Goal: Task Accomplishment & Management: Complete application form

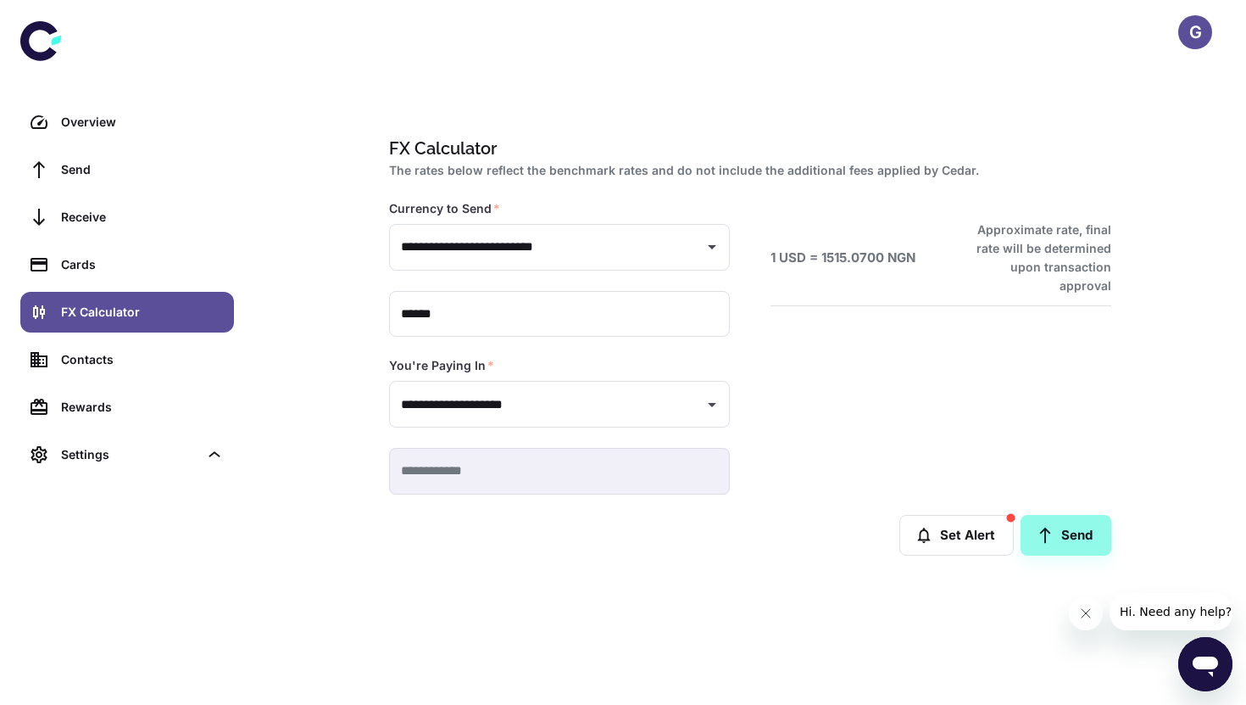
click at [45, 36] on icon at bounding box center [40, 40] width 41 height 41
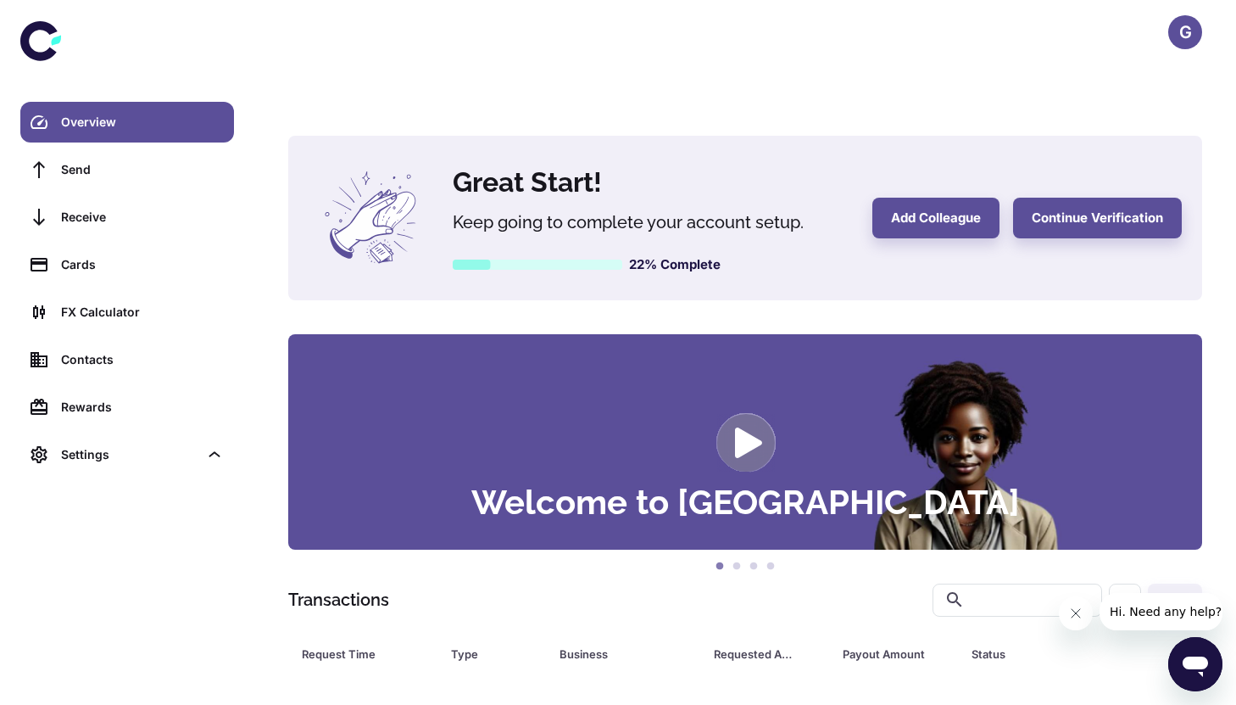
click at [1174, 656] on div "Open messaging window" at bounding box center [1195, 663] width 51 height 51
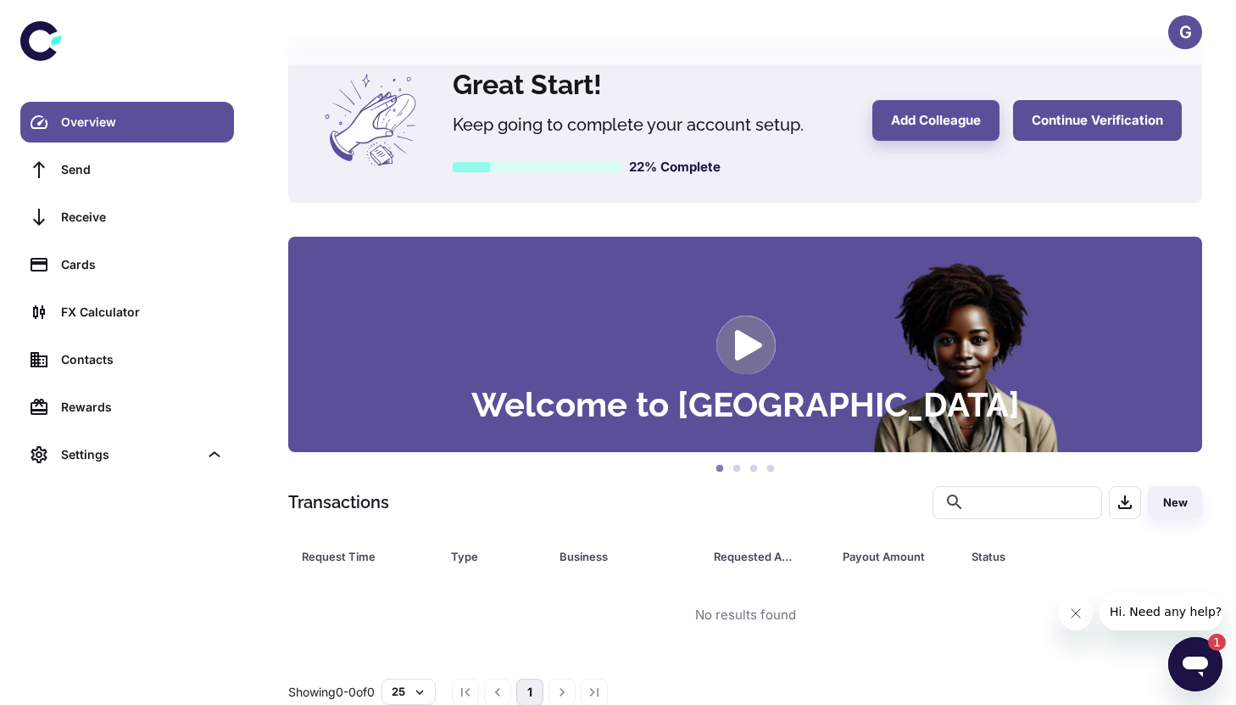
click at [1073, 100] on button "Continue Verification" at bounding box center [1097, 120] width 169 height 41
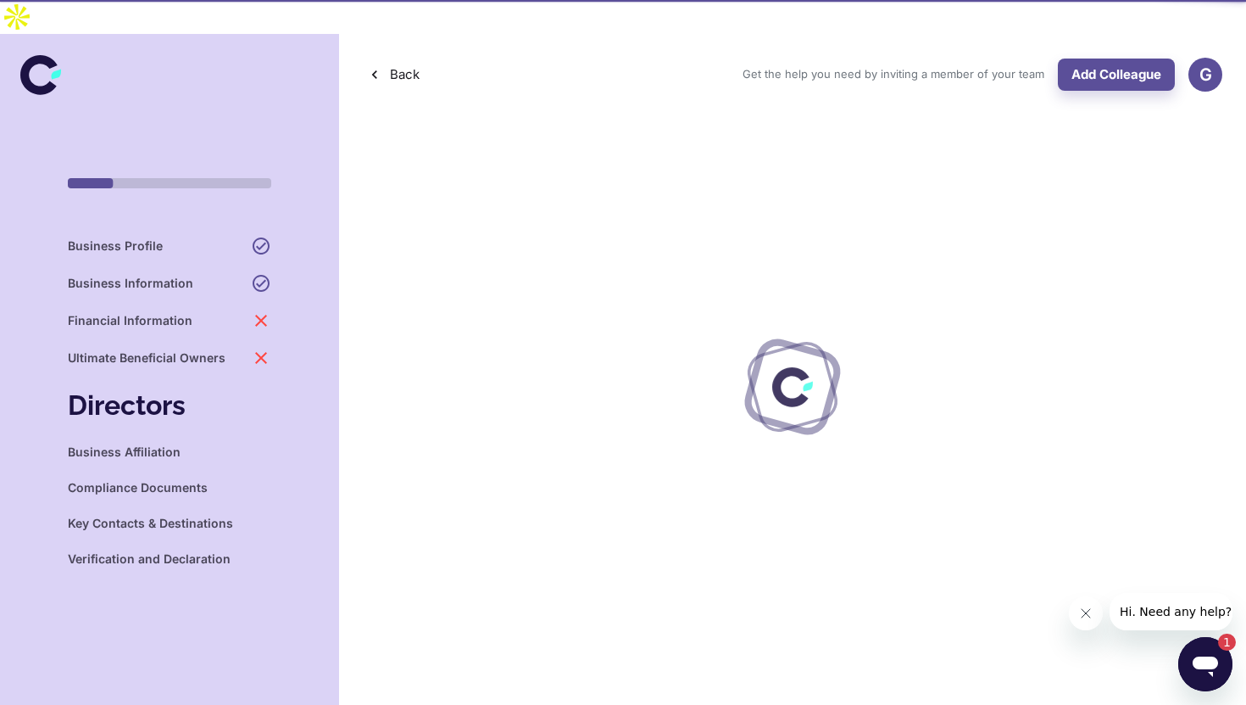
type textarea "*"
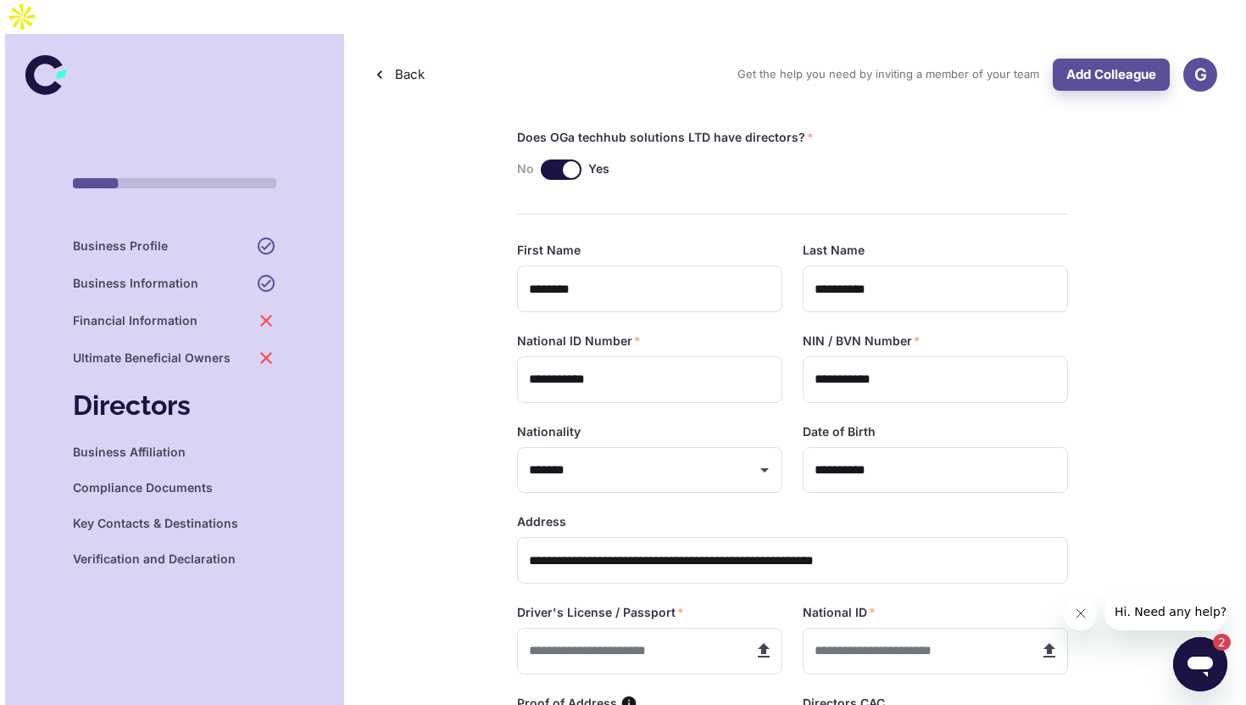
scroll to position [200, 0]
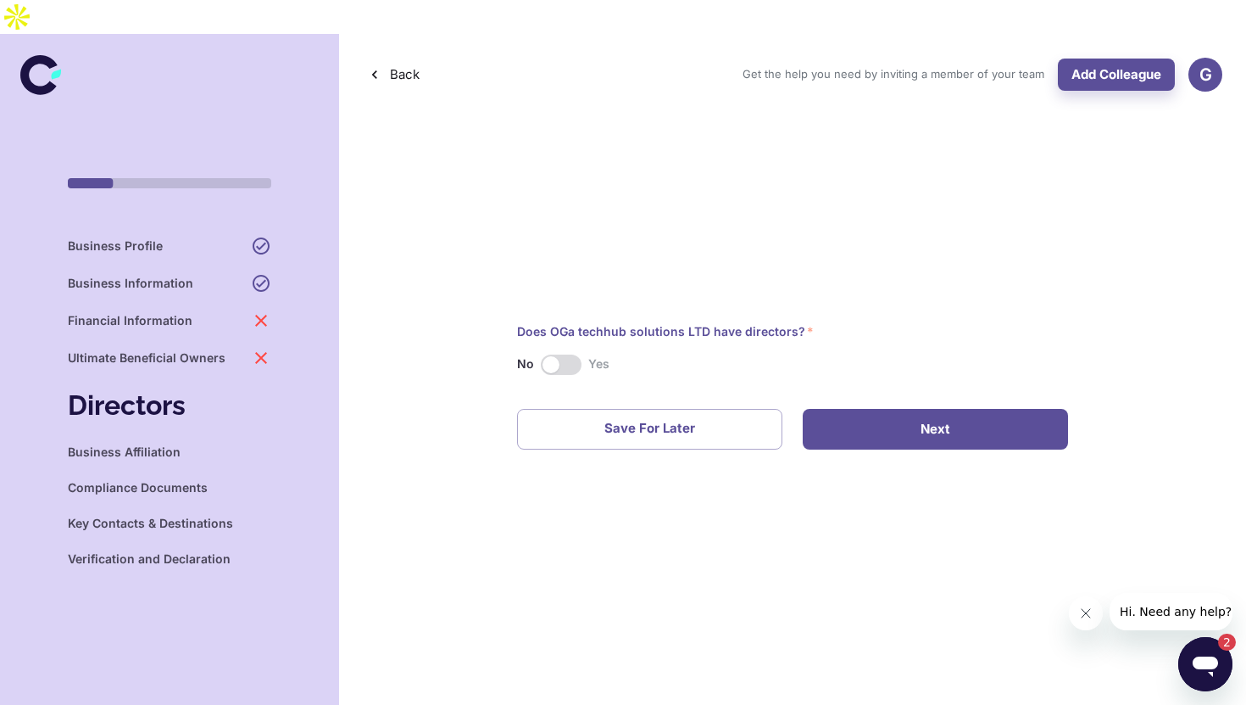
click at [900, 409] on button "Next" at bounding box center [935, 429] width 265 height 41
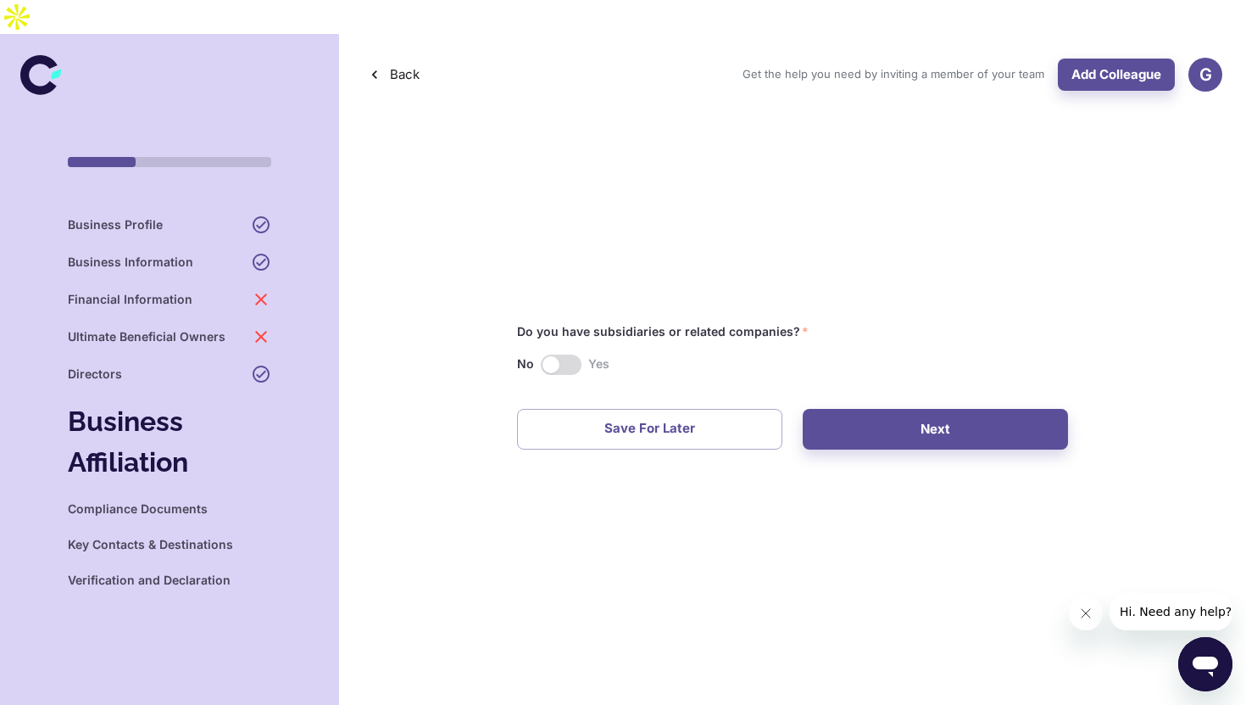
scroll to position [0, 0]
click at [859, 409] on button "Next" at bounding box center [935, 429] width 265 height 41
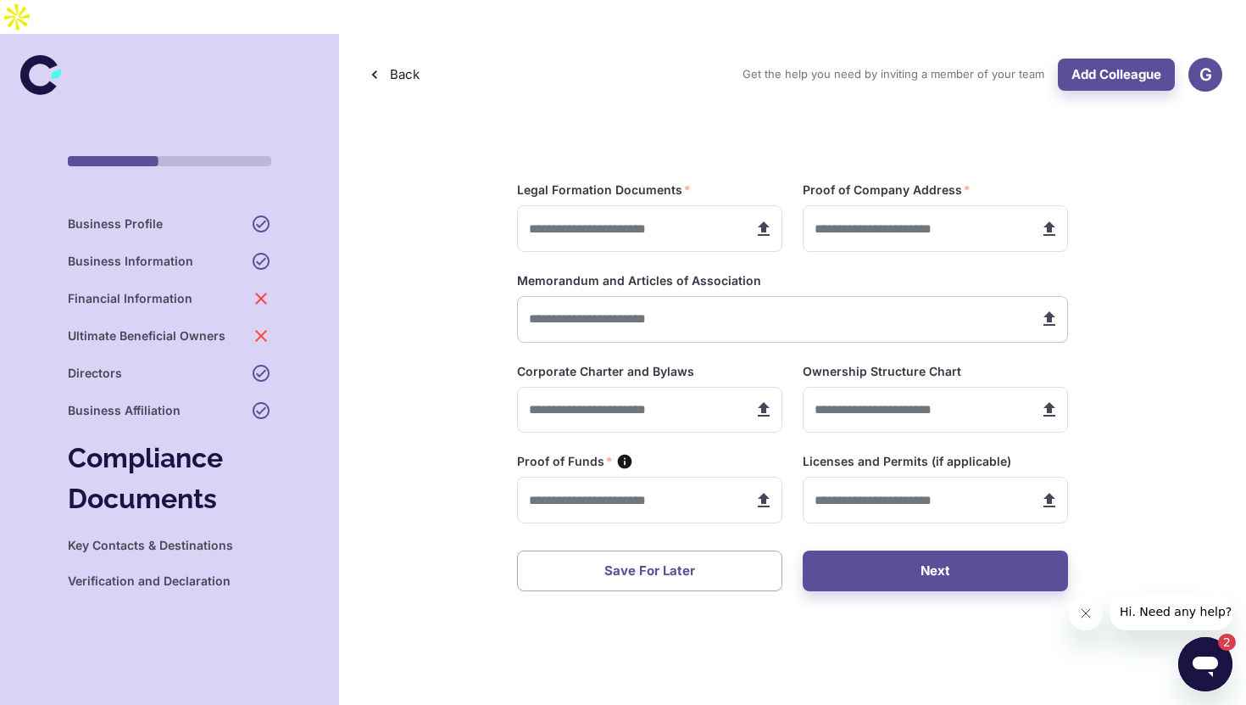
click at [800, 296] on input "text" at bounding box center [771, 319] width 509 height 47
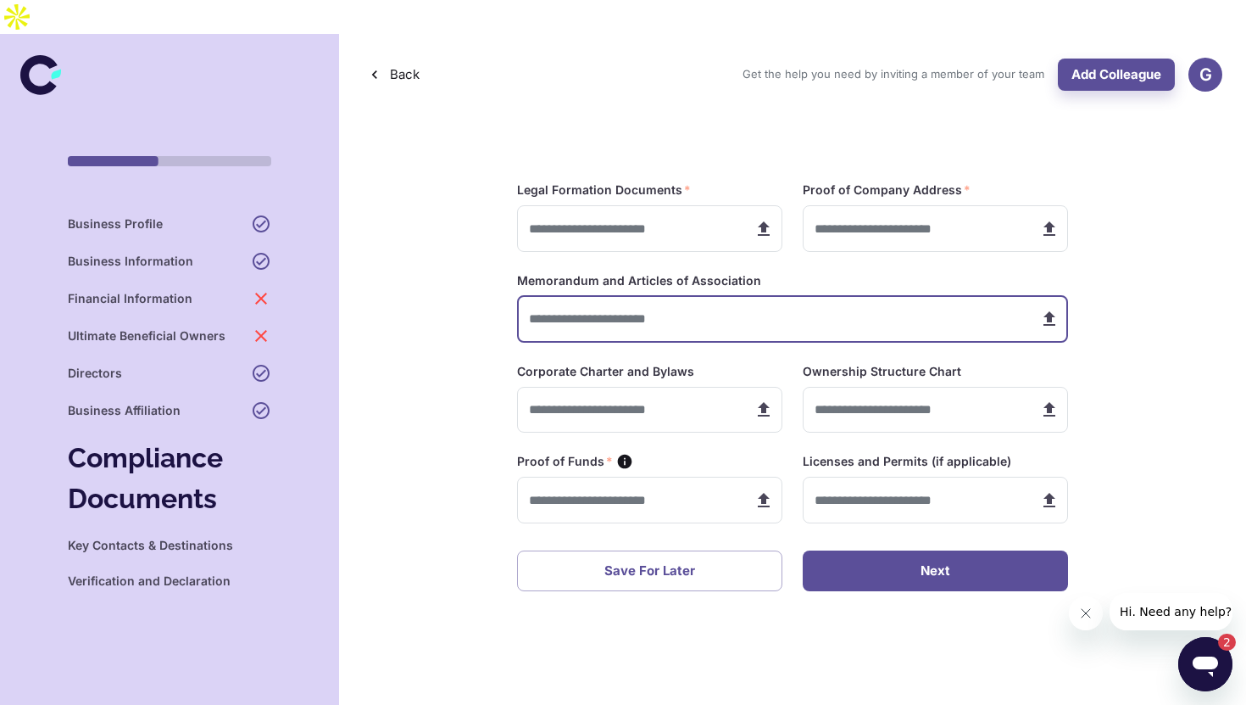
click at [939, 550] on button "Next" at bounding box center [935, 570] width 265 height 41
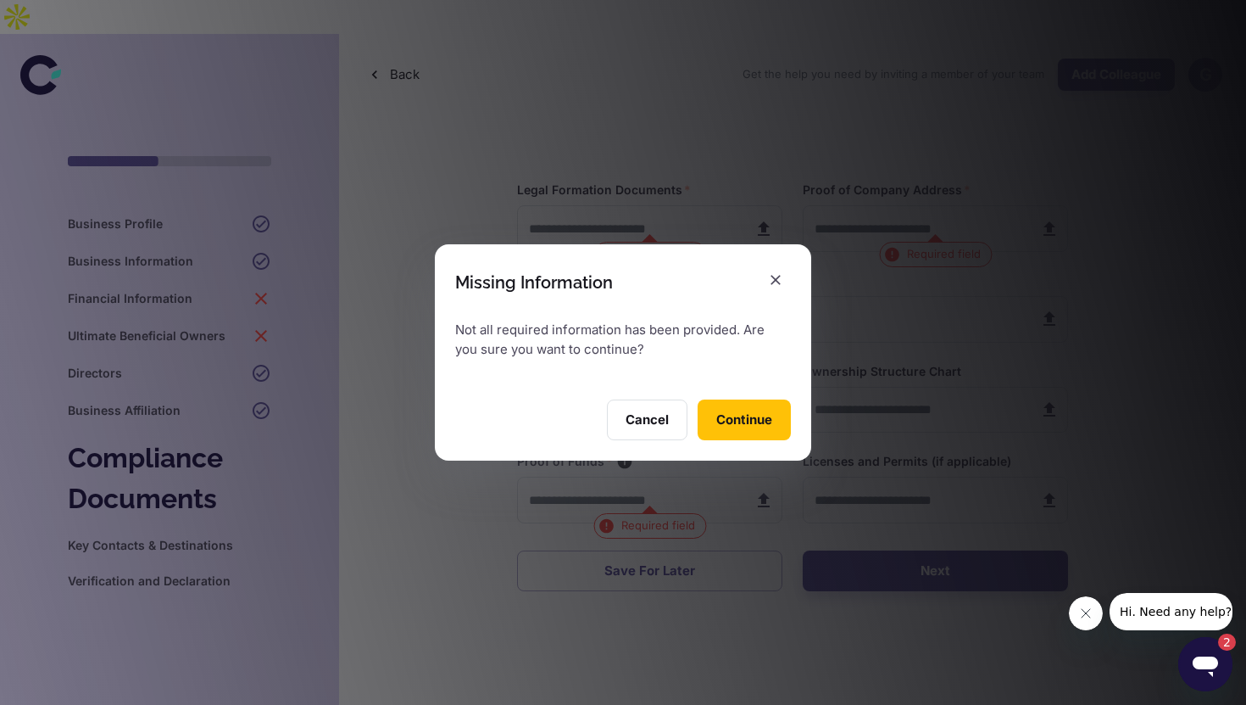
click at [781, 424] on button "Continue" at bounding box center [744, 419] width 93 height 41
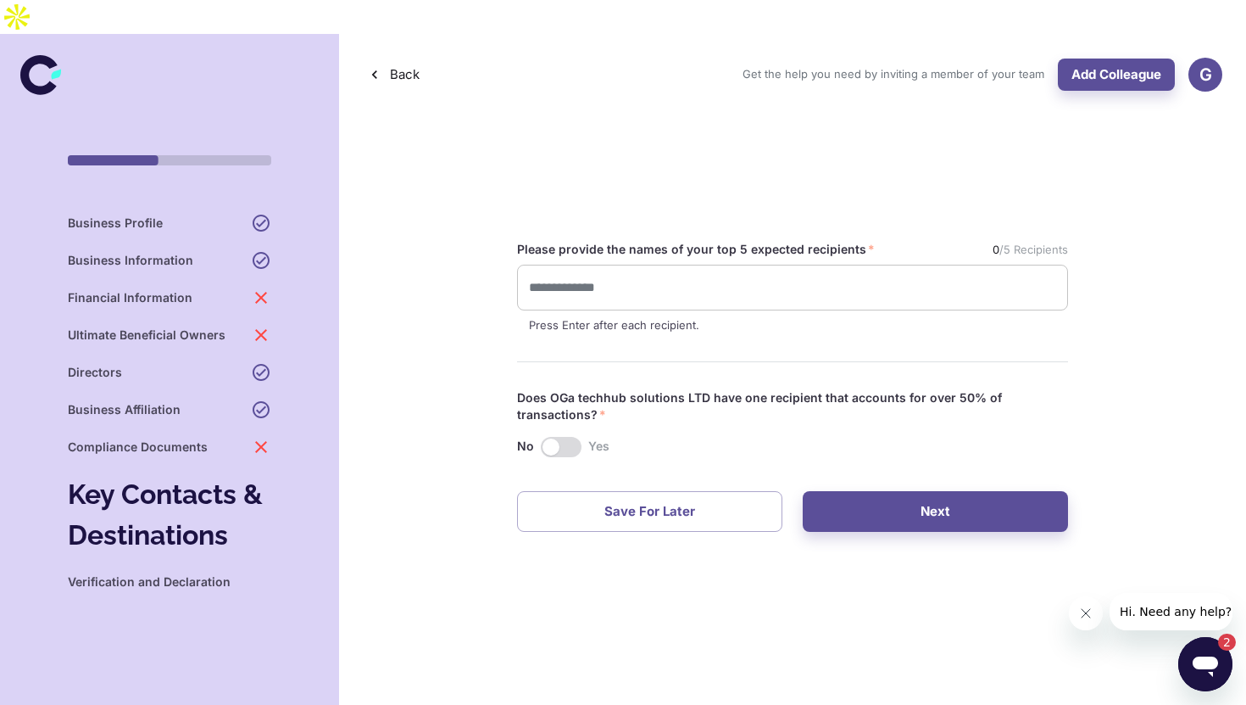
click at [776, 272] on input "text" at bounding box center [793, 287] width 536 height 31
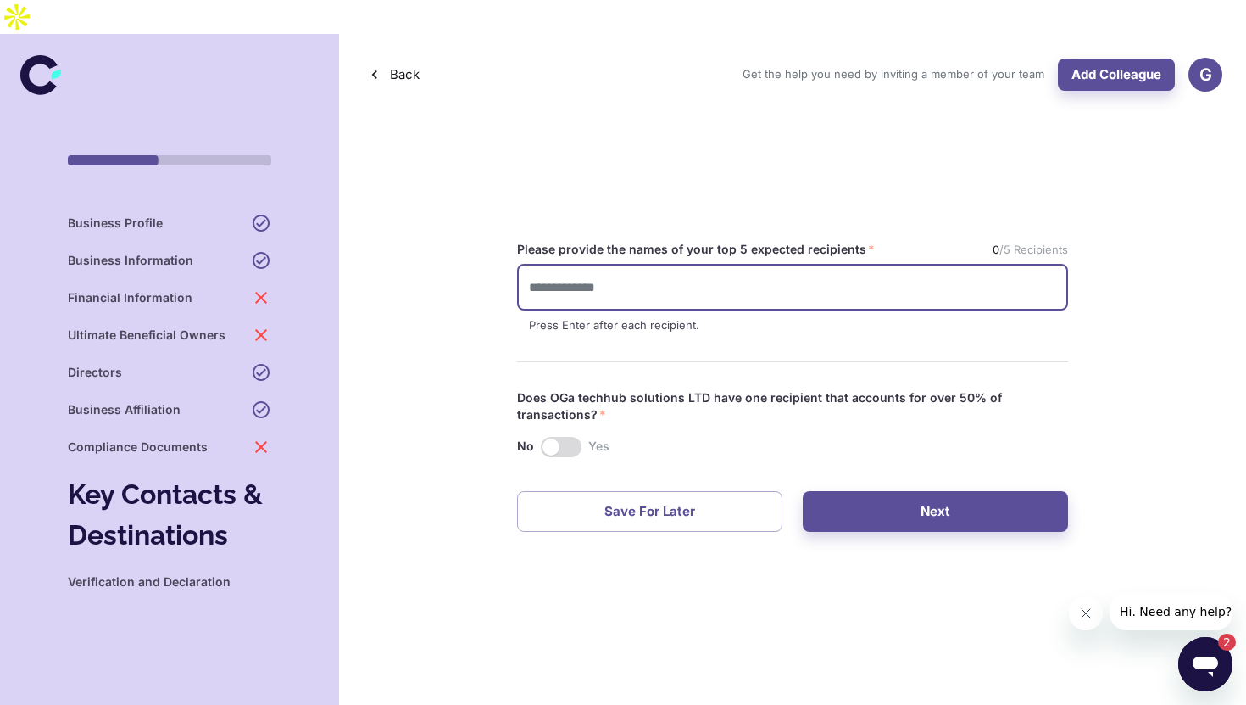
click at [755, 317] on p "Press Enter after each recipient." at bounding box center [792, 325] width 527 height 17
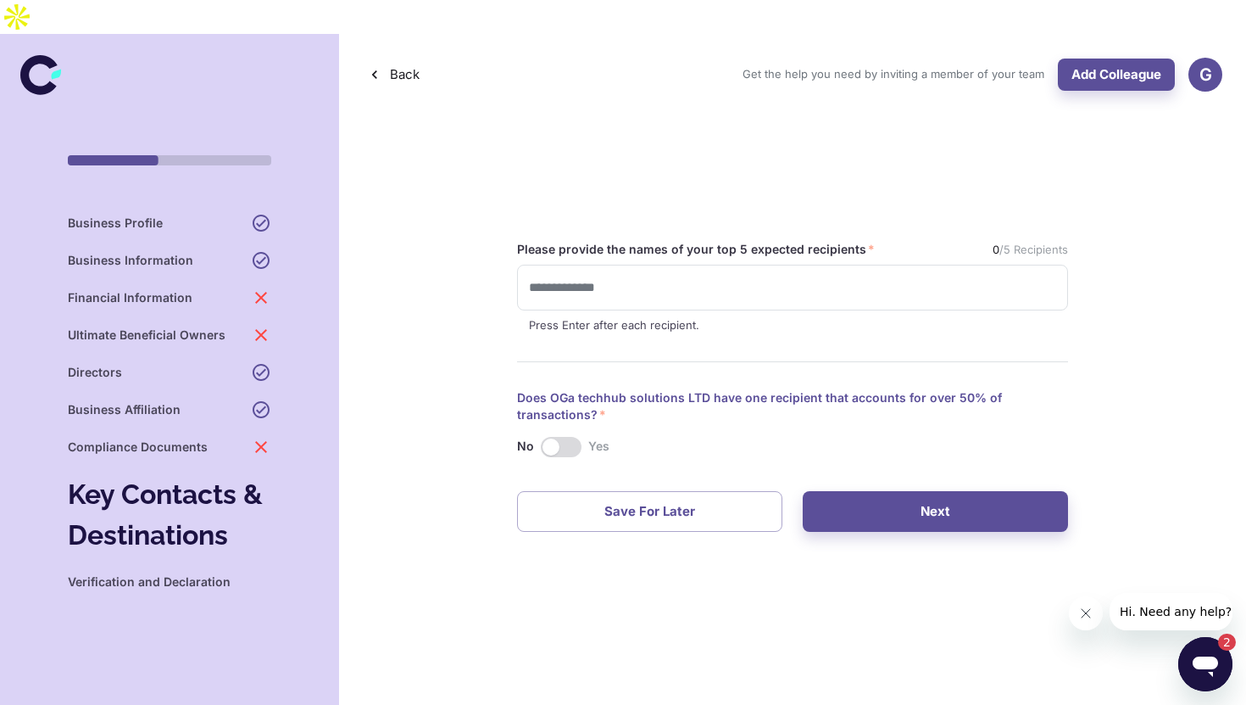
click at [638, 241] on div "Please provide the names of your top 5 expected recipients   * ​ 0 /5 Recipient…" at bounding box center [792, 287] width 551 height 93
click at [627, 272] on input "text" at bounding box center [793, 287] width 536 height 31
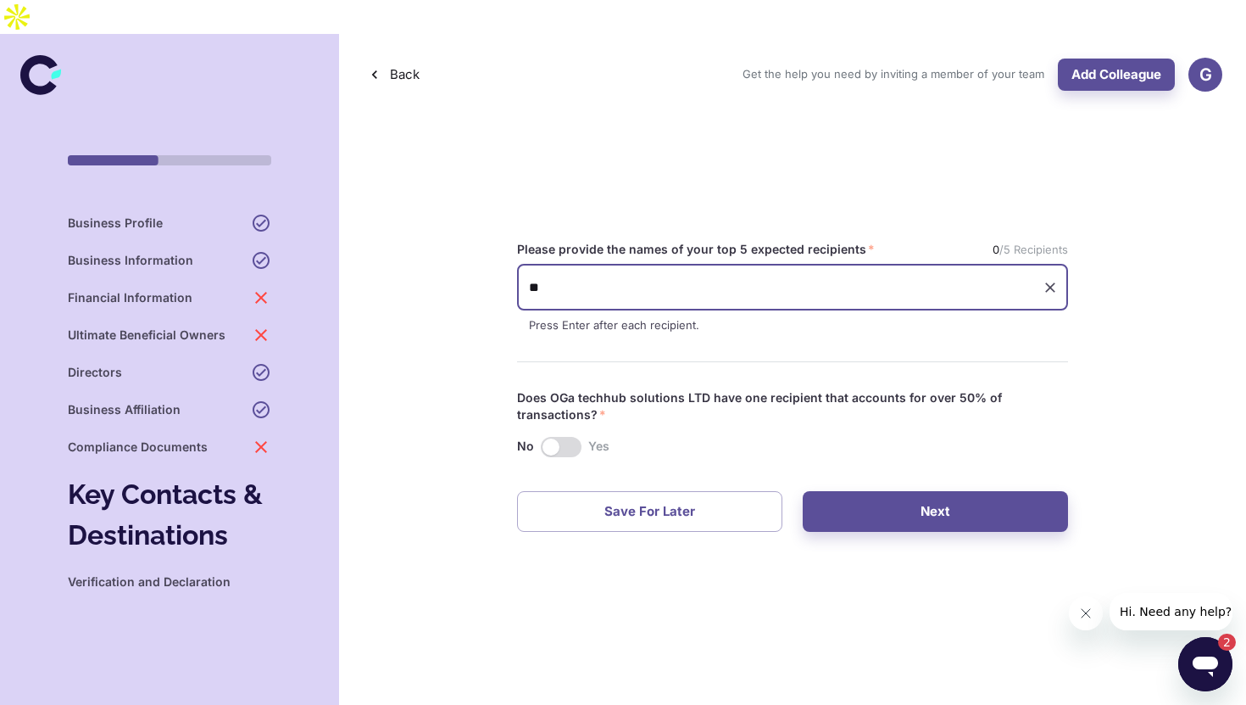
type input "*"
type input "***"
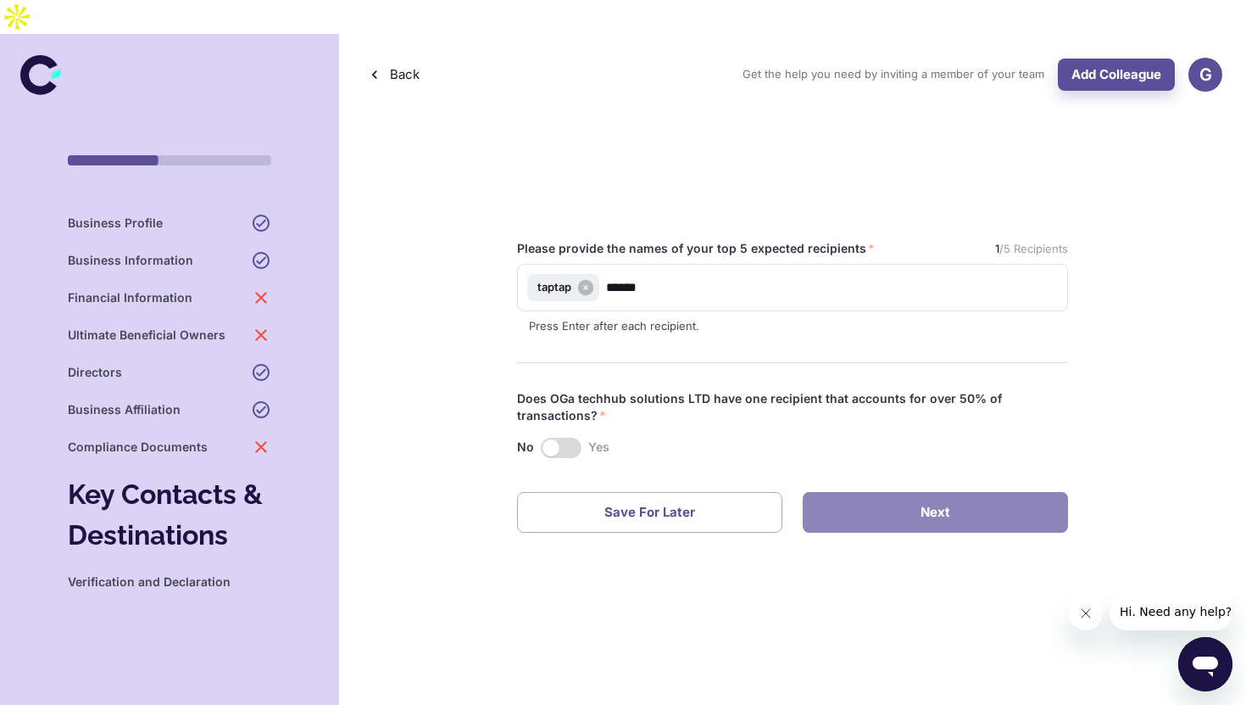
click at [894, 492] on button "Next" at bounding box center [935, 512] width 265 height 41
